Goal: Information Seeking & Learning: Learn about a topic

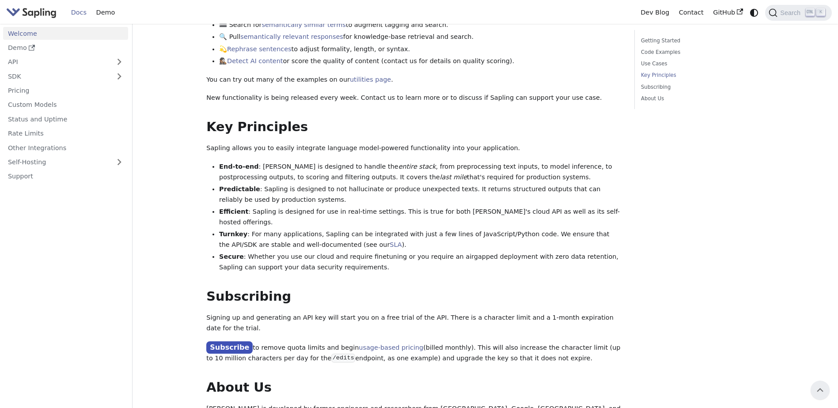
scroll to position [448, 0]
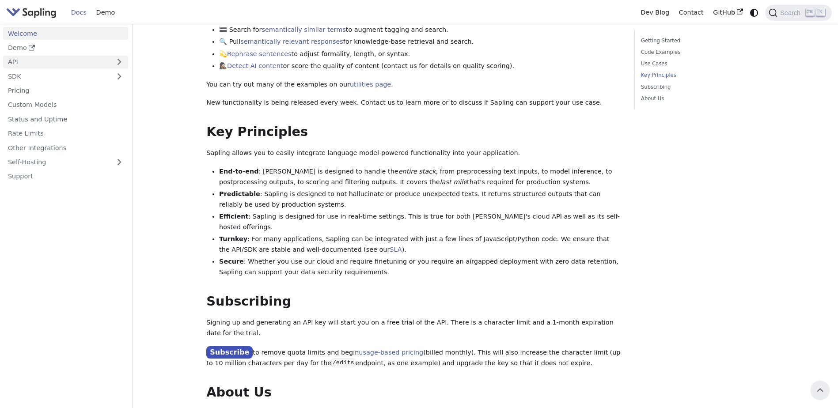
click at [81, 56] on link "API" at bounding box center [56, 62] width 107 height 13
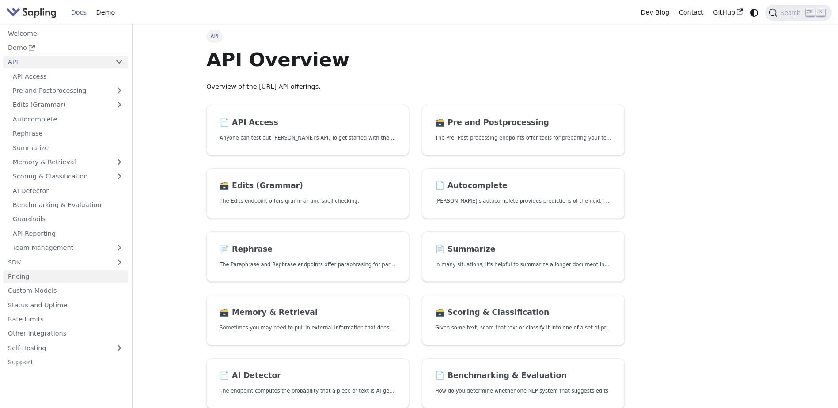
click at [89, 273] on link "Pricing" at bounding box center [65, 276] width 125 height 13
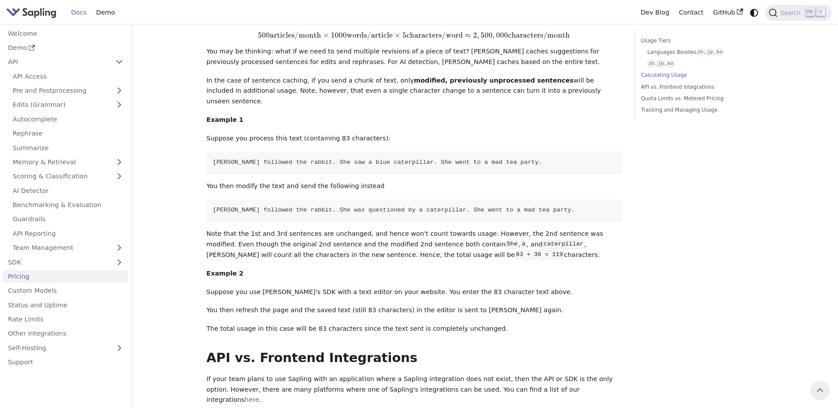
scroll to position [634, 0]
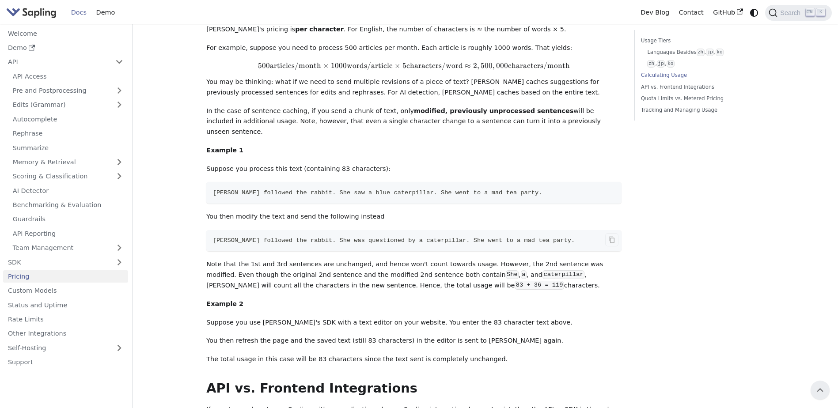
click at [272, 230] on code "[PERSON_NAME] followed the rabbit. She was questioned by a caterpillar. She wen…" at bounding box center [413, 241] width 415 height 22
click at [0, 133] on nav "Welcome Demo API API Access Pre and Postprocessing Edits (Grammar) Autocomplete…" at bounding box center [66, 216] width 133 height 384
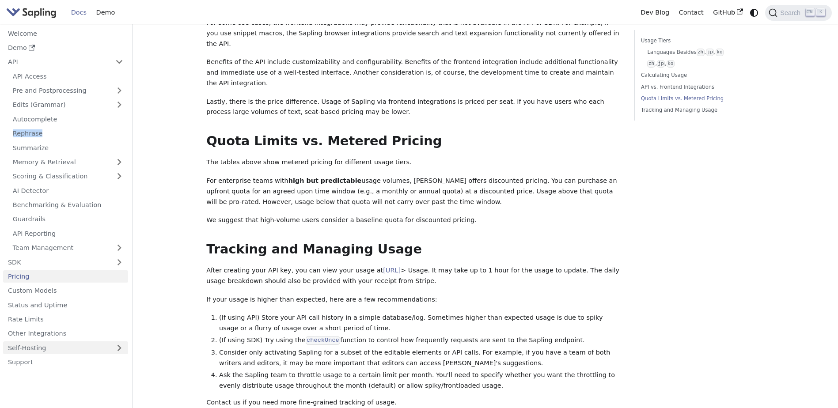
scroll to position [1061, 0]
click at [70, 346] on link "Self-Hosting" at bounding box center [65, 348] width 125 height 13
click at [80, 358] on link "Overview" at bounding box center [68, 362] width 120 height 13
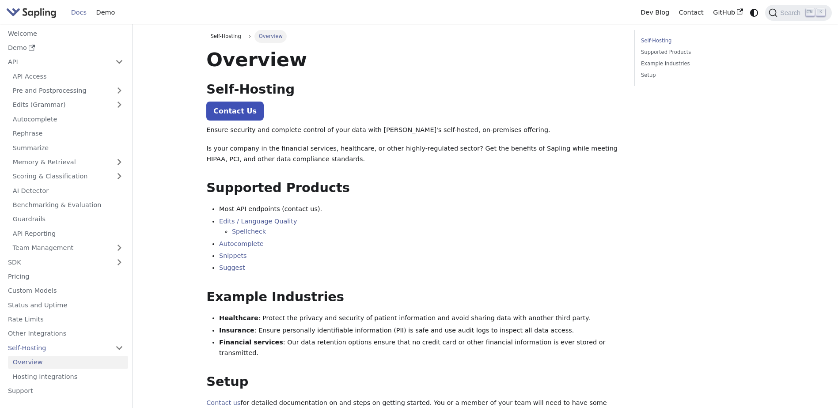
click at [302, 209] on li "Most API endpoints (contact us)." at bounding box center [420, 209] width 402 height 11
drag, startPoint x: 302, startPoint y: 209, endPoint x: 368, endPoint y: 233, distance: 70.0
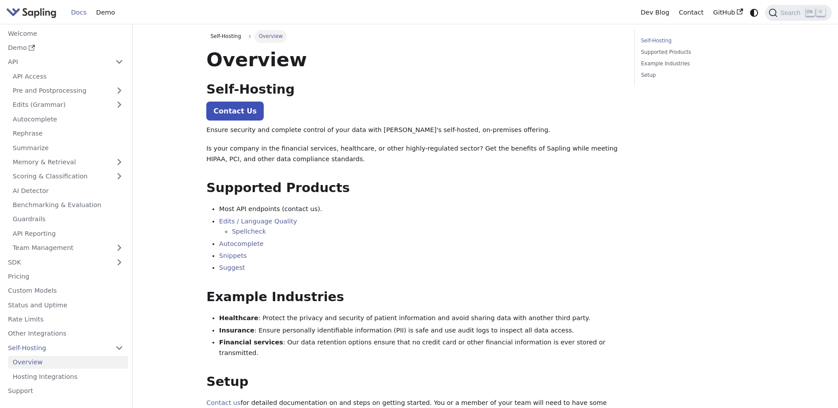
click at [368, 233] on li "Spellcheck" at bounding box center [427, 232] width 390 height 11
click at [89, 375] on link "Hosting Integrations" at bounding box center [68, 376] width 120 height 13
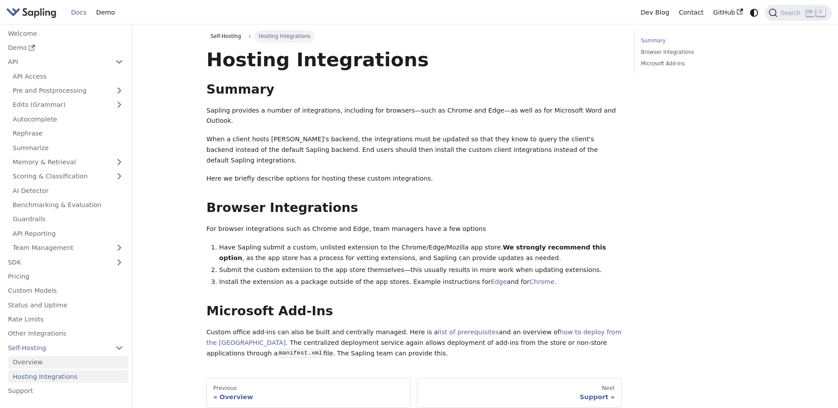
click at [51, 366] on link "Overview" at bounding box center [68, 362] width 120 height 13
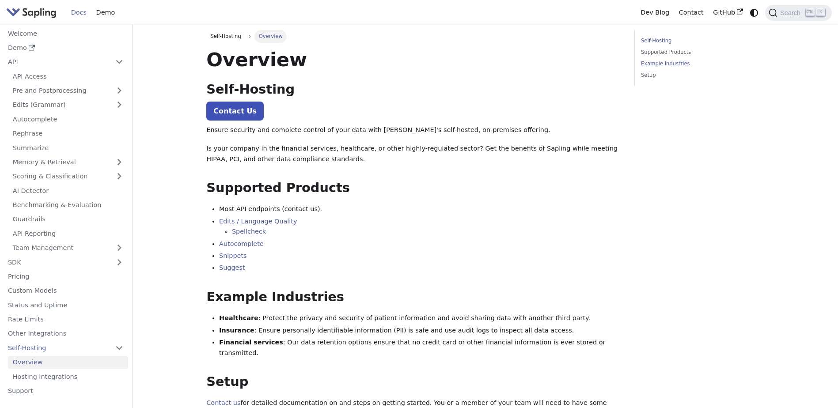
click at [665, 62] on link "Example Industries" at bounding box center [701, 64] width 120 height 8
click at [662, 50] on link "Supported Products" at bounding box center [701, 52] width 120 height 8
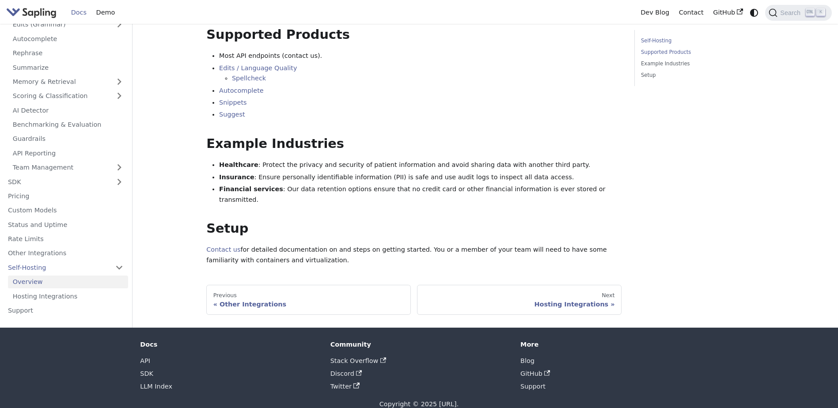
click at [643, 37] on link "Self-Hosting" at bounding box center [701, 41] width 120 height 8
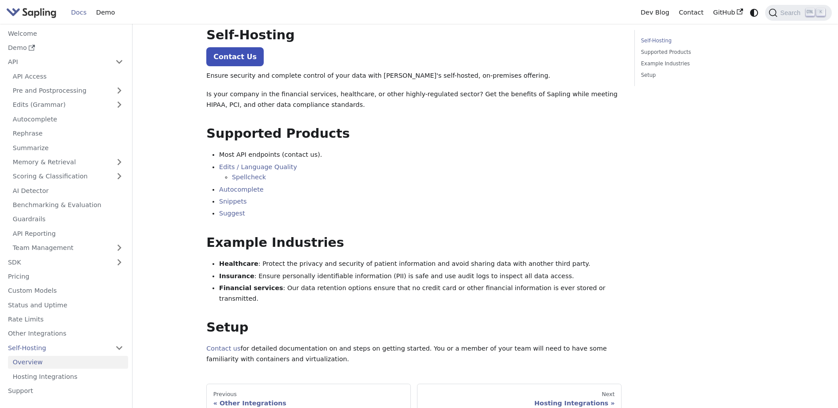
click at [677, 69] on ul "Self-Hosting Supported Products Example Industries Setup" at bounding box center [699, 58] width 130 height 56
click at [673, 67] on link "Example Industries" at bounding box center [701, 64] width 120 height 8
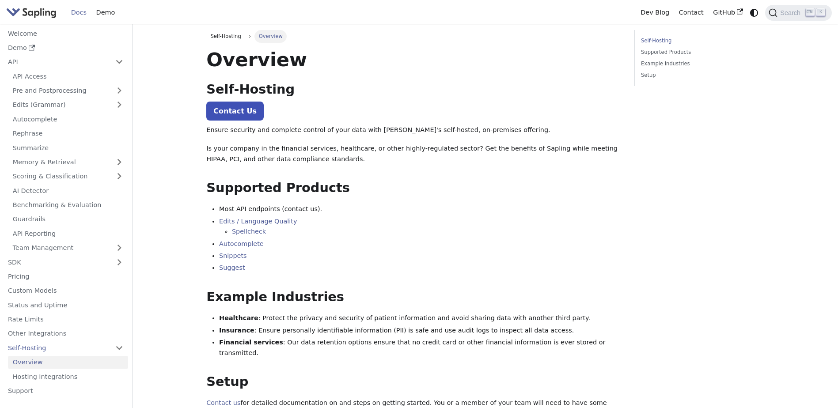
click at [655, 42] on link "Self-Hosting" at bounding box center [701, 41] width 120 height 8
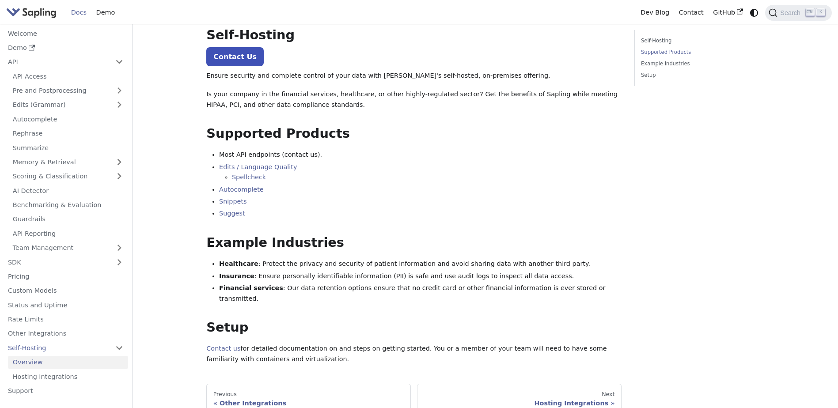
scroll to position [157, 0]
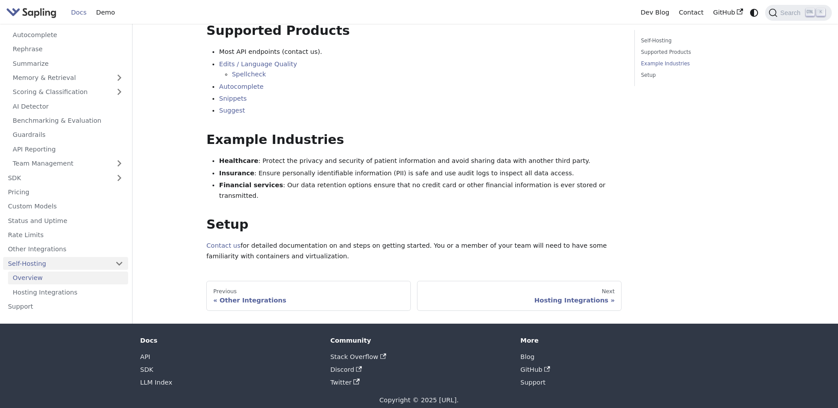
click at [91, 258] on link "Self-Hosting" at bounding box center [65, 264] width 125 height 13
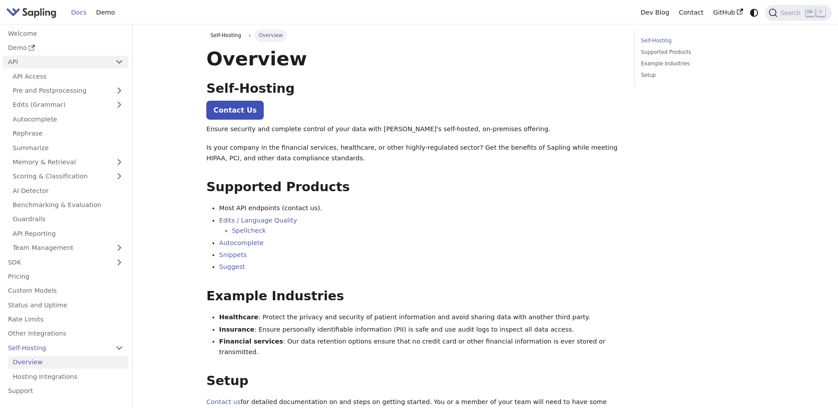
scroll to position [0, 0]
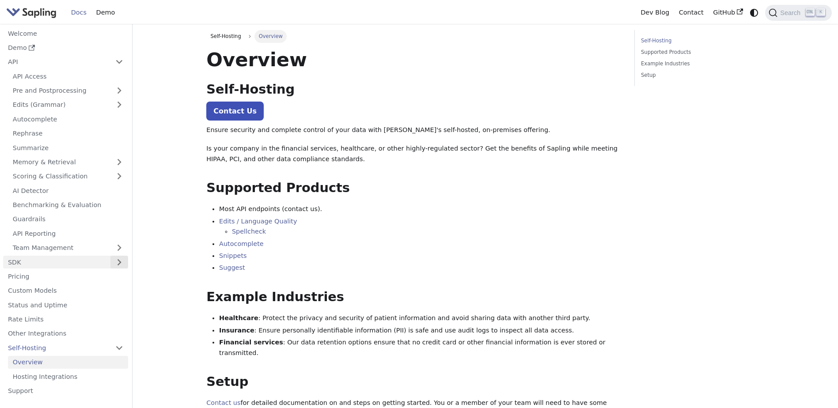
click at [121, 260] on button "Expand sidebar category 'SDK'" at bounding box center [119, 262] width 18 height 13
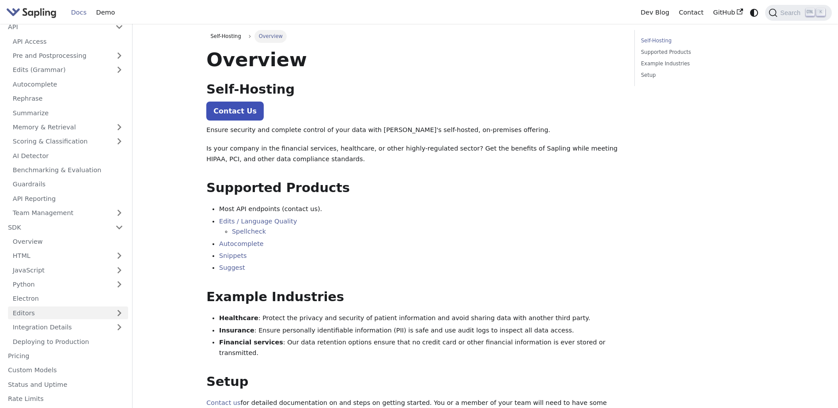
scroll to position [37, 0]
click at [74, 342] on link "Deploying to Production" at bounding box center [68, 340] width 120 height 13
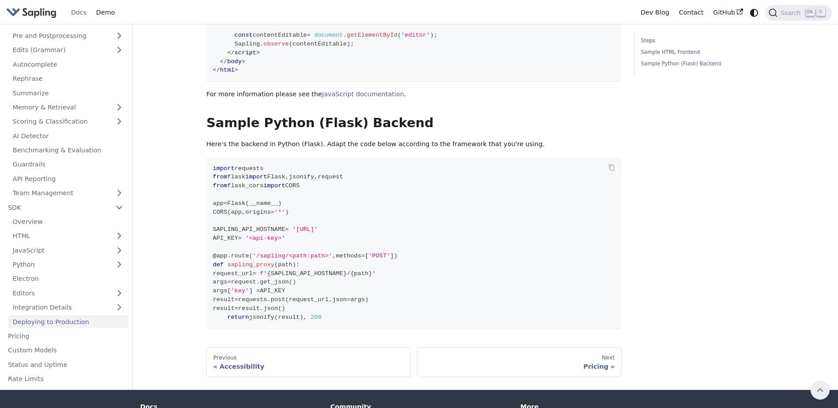
scroll to position [434, 0]
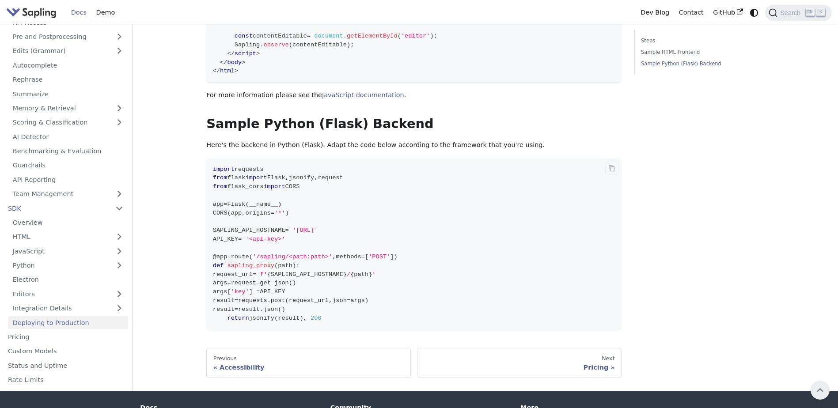
click at [230, 240] on span "API_KEY" at bounding box center [225, 239] width 25 height 7
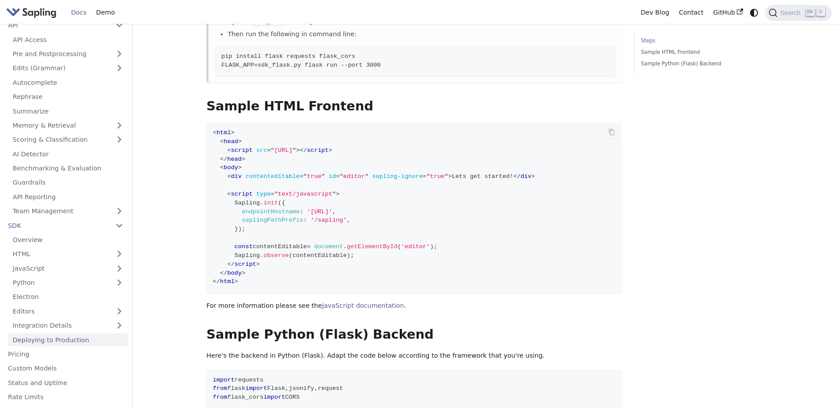
scroll to position [0, 0]
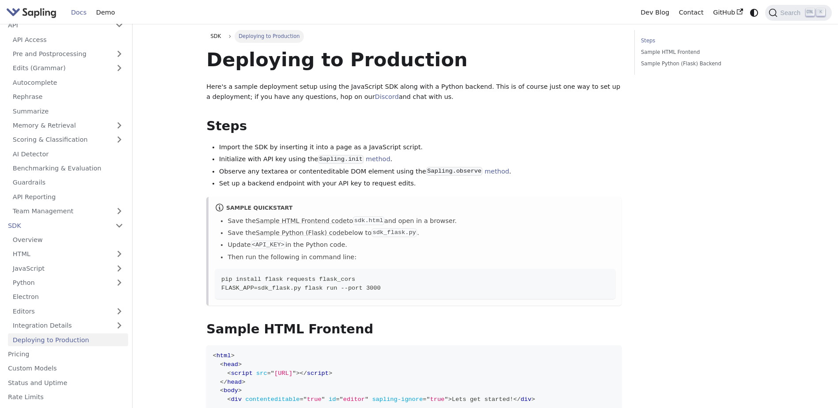
click at [53, 339] on link "Deploying to Production" at bounding box center [68, 340] width 120 height 13
click at [95, 326] on link "Integration Details" at bounding box center [68, 325] width 120 height 13
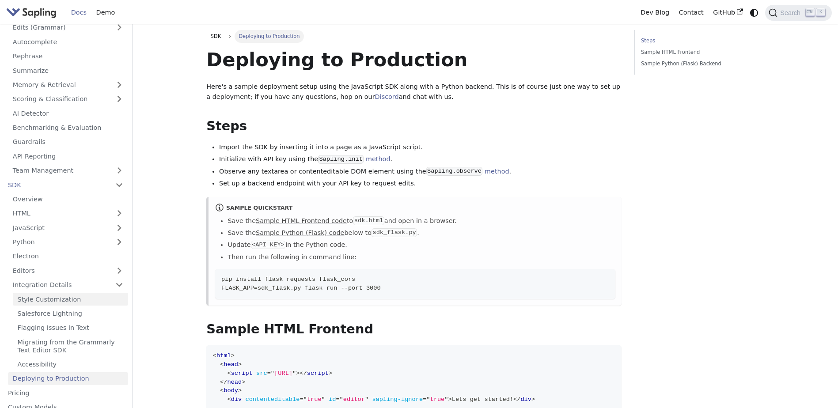
scroll to position [78, 0]
click at [53, 273] on link "Editors" at bounding box center [59, 270] width 103 height 13
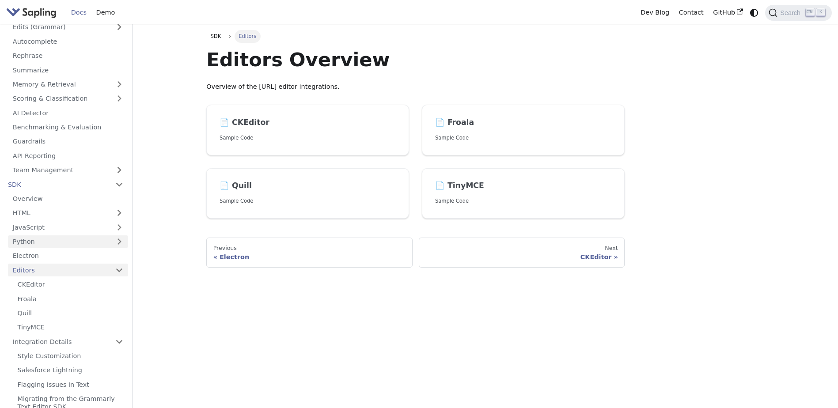
click at [91, 243] on link "Python" at bounding box center [68, 241] width 120 height 13
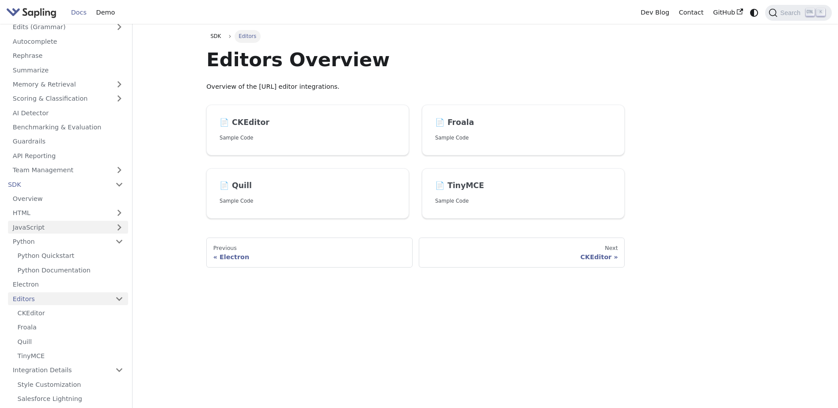
click at [101, 228] on link "JavaScript" at bounding box center [68, 227] width 120 height 13
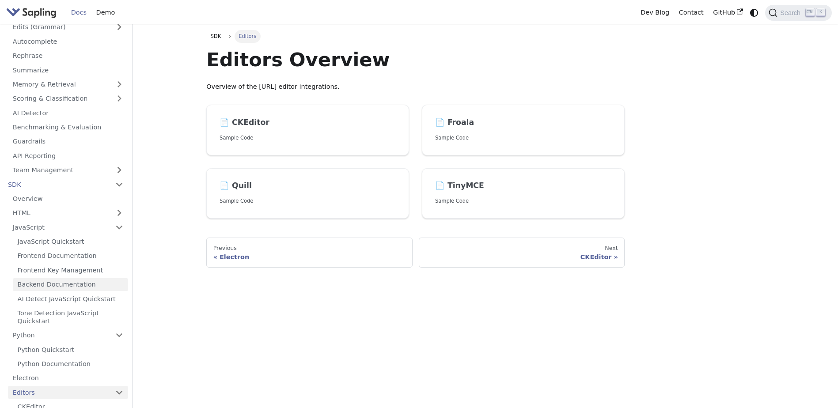
click at [62, 283] on link "Backend Documentation" at bounding box center [70, 284] width 115 height 13
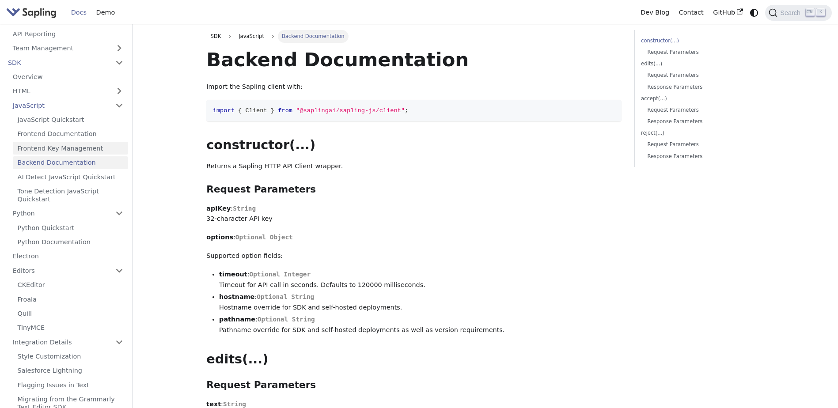
click at [80, 147] on link "Frontend Key Management" at bounding box center [70, 148] width 115 height 13
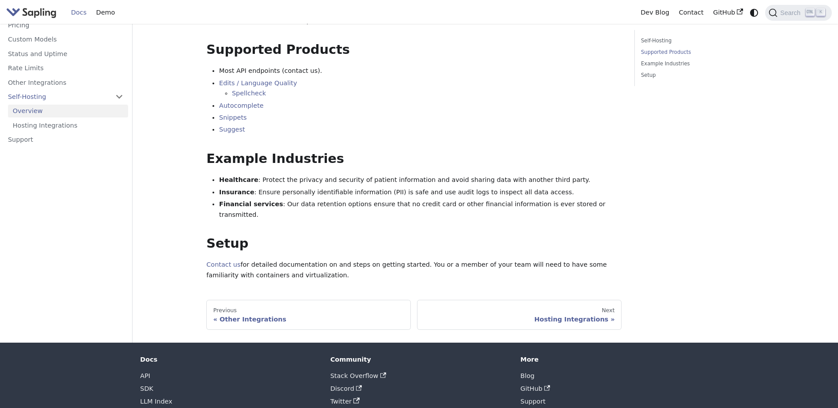
scroll to position [139, 0]
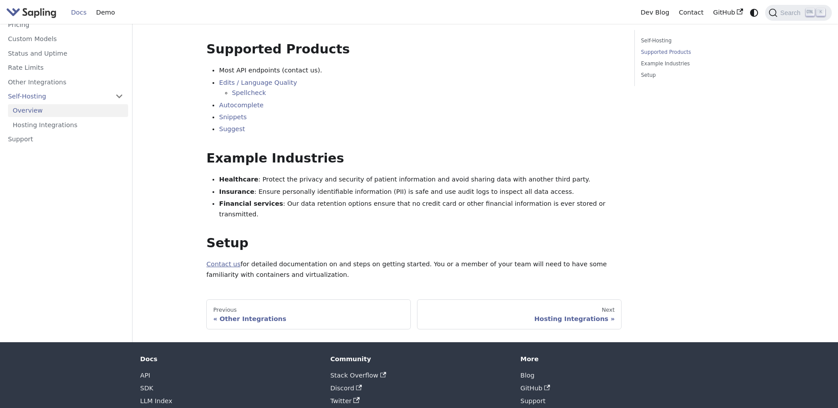
click at [223, 261] on link "Contact us" at bounding box center [223, 264] width 34 height 7
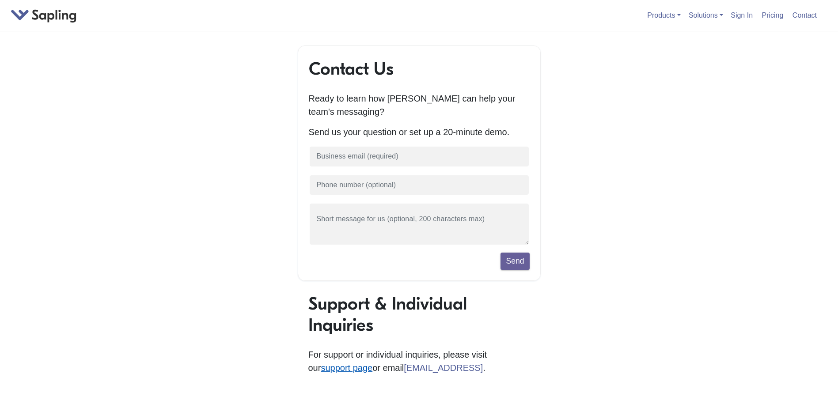
click at [321, 370] on link "support page" at bounding box center [347, 368] width 52 height 10
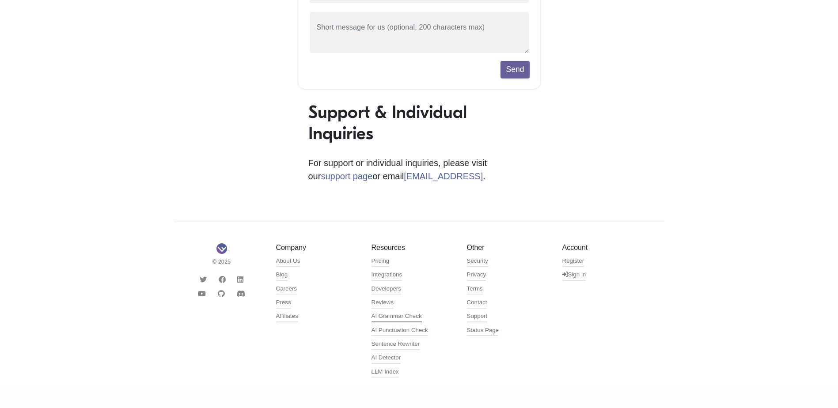
click at [398, 316] on link "AI Grammar Check" at bounding box center [397, 317] width 50 height 11
